Goal: Understand process/instructions

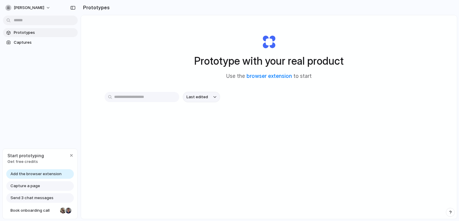
click at [210, 97] on button "Last edited" at bounding box center [201, 97] width 37 height 10
click at [147, 96] on input "text" at bounding box center [142, 97] width 75 height 10
click at [205, 96] on span "Last edited" at bounding box center [198, 97] width 22 height 6
click at [258, 76] on link "browser extension" at bounding box center [269, 76] width 45 height 6
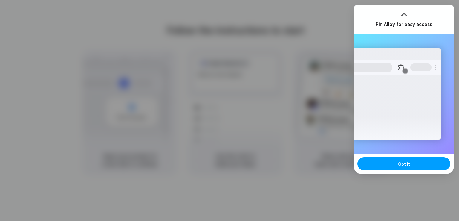
click at [406, 163] on span "Got it" at bounding box center [404, 164] width 12 height 6
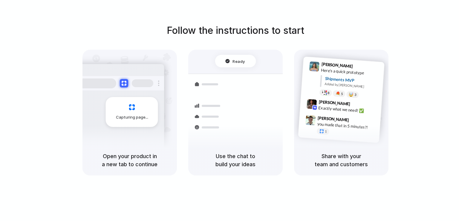
click at [428, 71] on div "Follow the instructions to start Capturing page Open your product in a new tab …" at bounding box center [235, 99] width 459 height 152
